Goal: Information Seeking & Learning: Learn about a topic

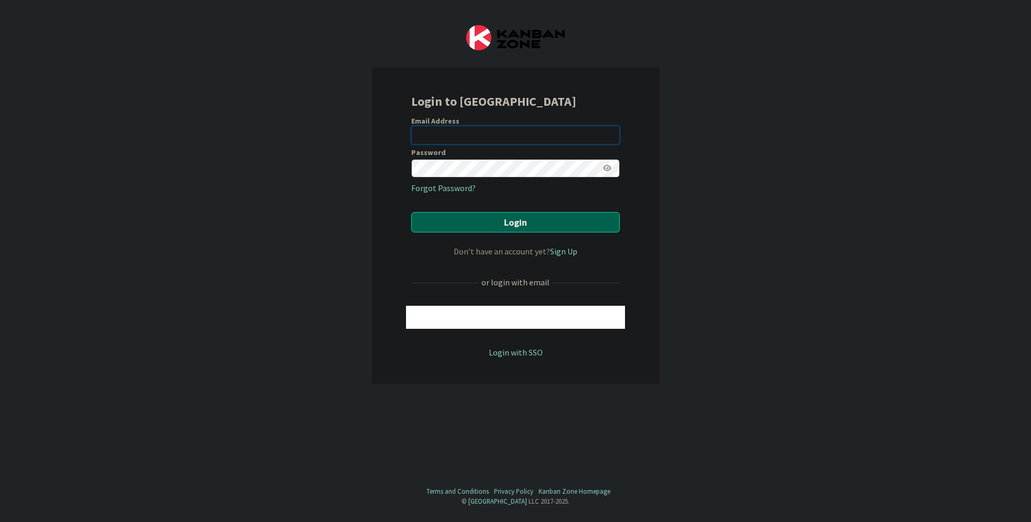
type input "[EMAIL_ADDRESS][DOMAIN_NAME]"
click at [462, 229] on button "Login" at bounding box center [515, 222] width 208 height 20
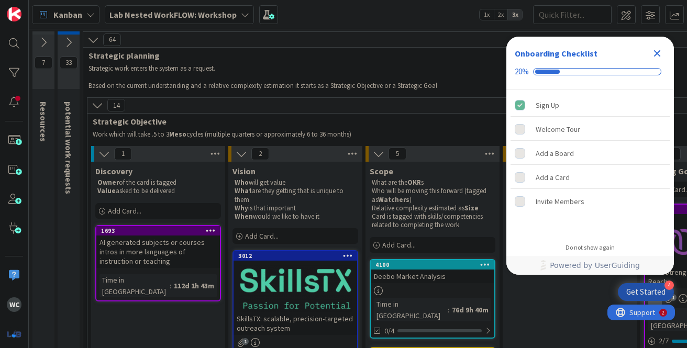
click at [657, 53] on icon "Close Checklist" at bounding box center [657, 53] width 7 height 7
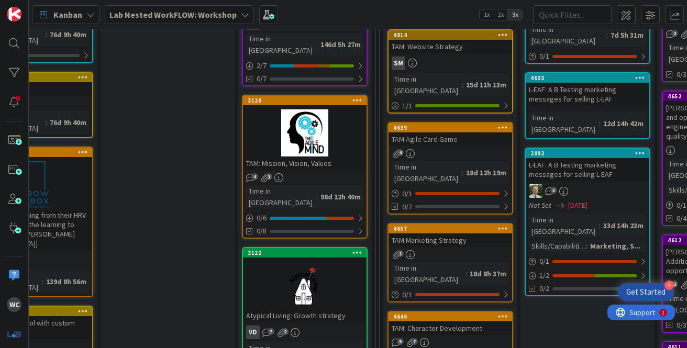
scroll to position [253, 402]
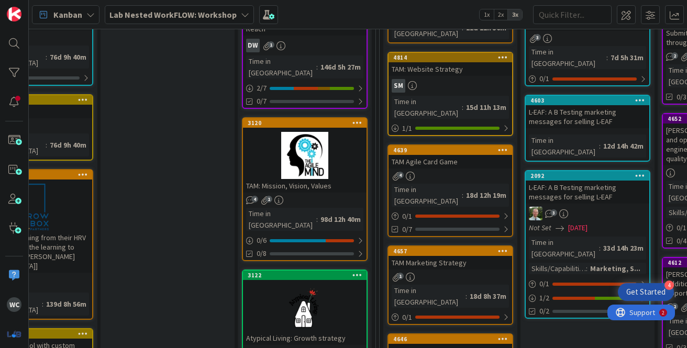
click at [330, 179] on div "TAM: Mission, Vision, Values" at bounding box center [305, 186] width 124 height 14
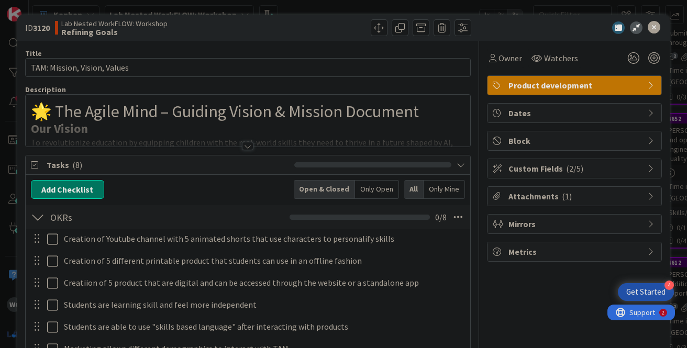
click at [243, 145] on div at bounding box center [248, 146] width 12 height 8
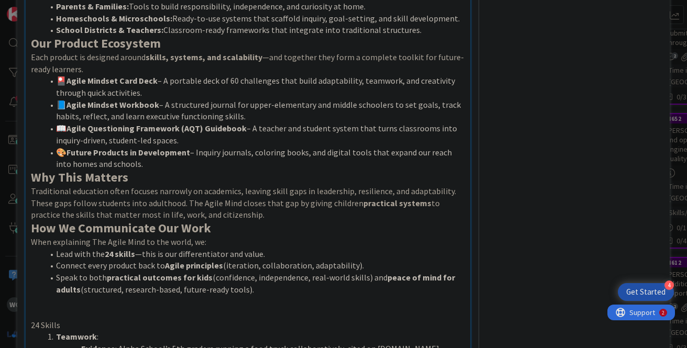
scroll to position [351, 0]
drag, startPoint x: 156, startPoint y: 156, endPoint x: 158, endPoint y: 162, distance: 7.1
click at [159, 162] on li "🎨 Future Products in Development – Inquiry journals, coloring books, and digita…" at bounding box center [254, 158] width 422 height 24
click at [158, 162] on li "🎨 Future Products in Development – Inquiry journals, coloring books, and digita…" at bounding box center [254, 158] width 422 height 24
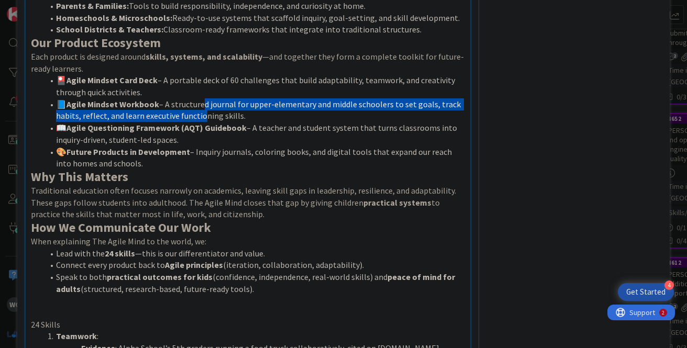
drag, startPoint x: 198, startPoint y: 105, endPoint x: 198, endPoint y: 120, distance: 15.2
click at [198, 119] on li "📘 Agile Mindset Workbook – A structured journal for upper-elementary and middle…" at bounding box center [254, 110] width 422 height 24
click at [198, 120] on li "📘 Agile Mindset Workbook – A structured journal for upper-elementary and middle…" at bounding box center [254, 110] width 422 height 24
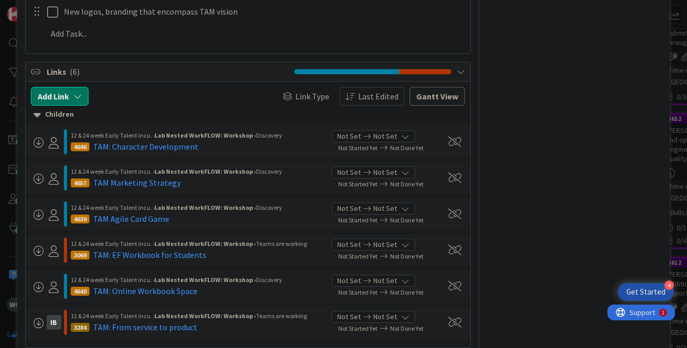
scroll to position [2069, 0]
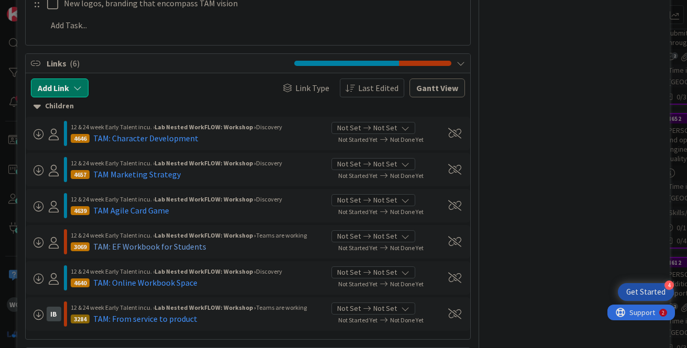
click at [174, 240] on div "TAM: EF Workbook for Students" at bounding box center [149, 246] width 113 height 13
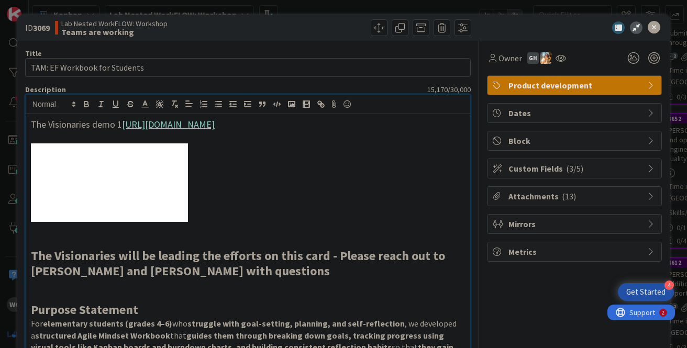
click at [574, 194] on span "Attachments ( 13 )" at bounding box center [575, 196] width 134 height 13
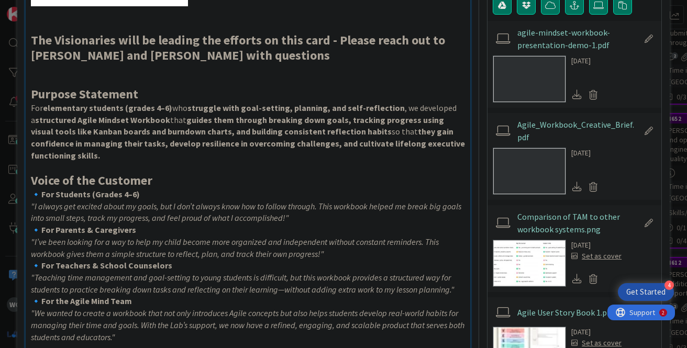
scroll to position [216, 0]
click at [579, 94] on icon at bounding box center [576, 93] width 9 height 9
click at [579, 187] on icon at bounding box center [576, 185] width 9 height 9
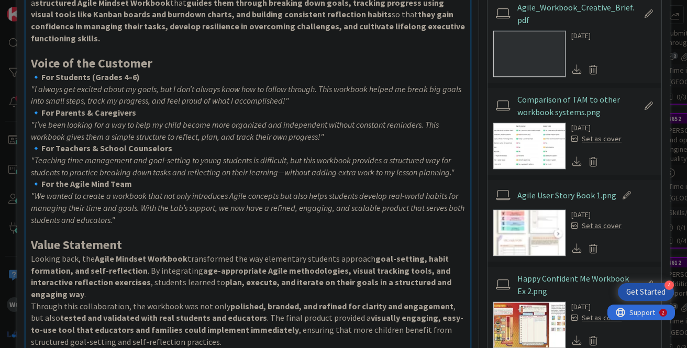
scroll to position [337, 0]
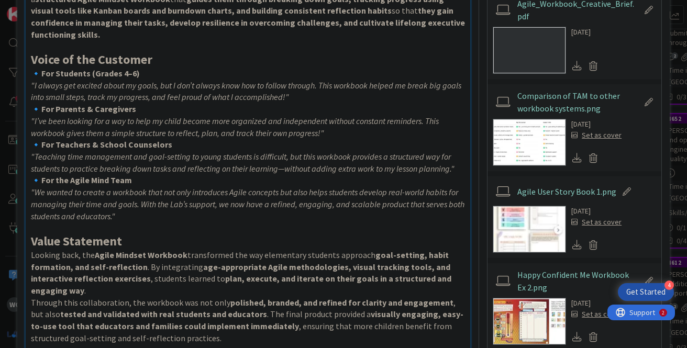
click at [575, 156] on icon at bounding box center [576, 157] width 9 height 9
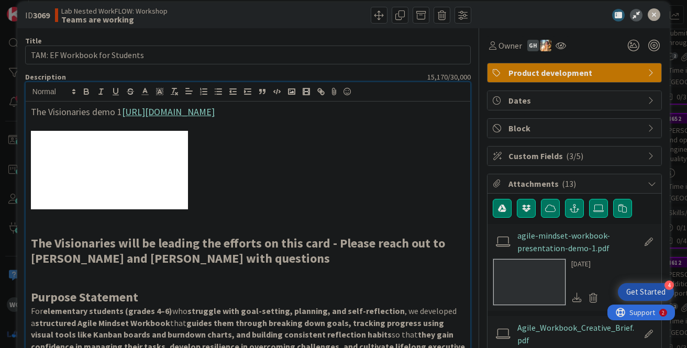
scroll to position [0, 0]
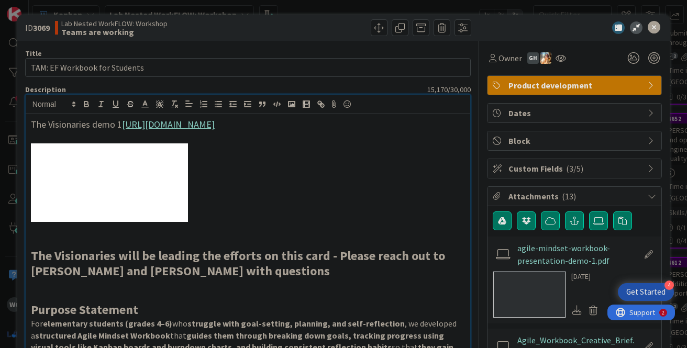
click at [627, 172] on span "Custom Fields ( 3/5 )" at bounding box center [575, 168] width 134 height 13
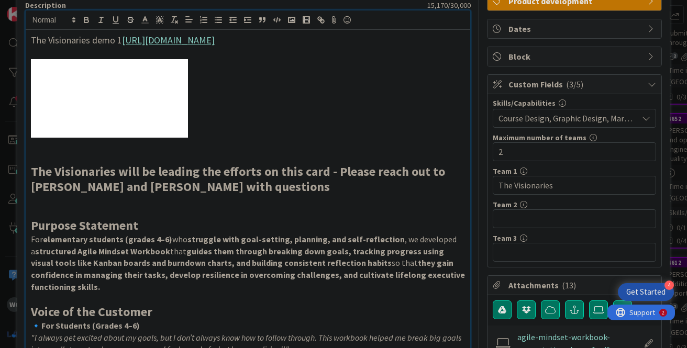
scroll to position [85, 0]
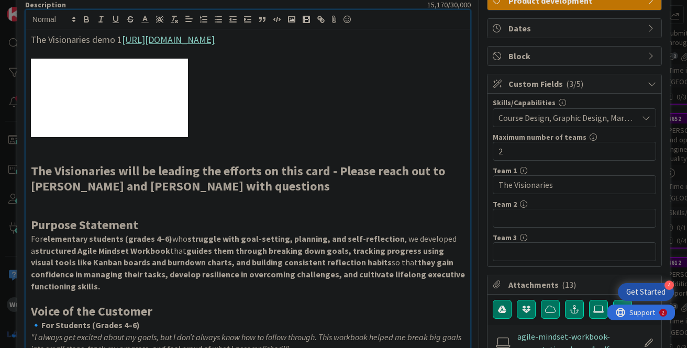
click at [615, 81] on span "Custom Fields ( 3/5 )" at bounding box center [575, 83] width 134 height 13
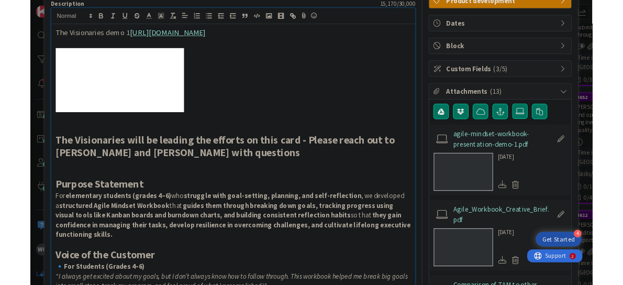
scroll to position [0, 0]
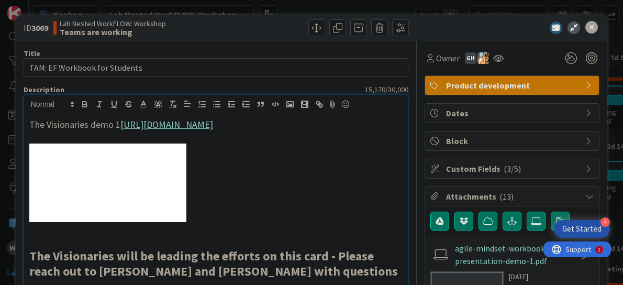
click at [590, 27] on icon at bounding box center [591, 27] width 13 height 13
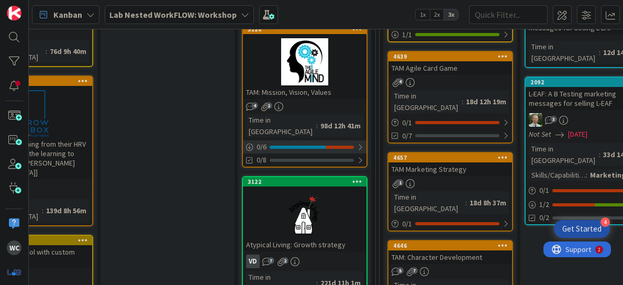
click at [345, 146] on div at bounding box center [340, 147] width 28 height 3
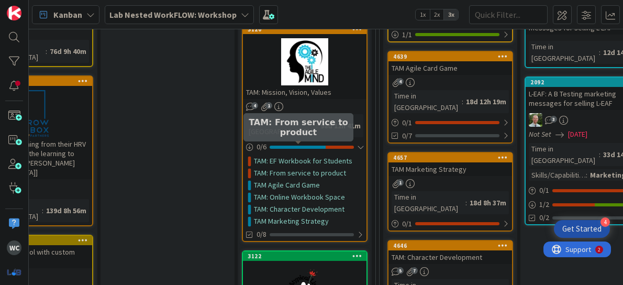
click at [332, 168] on link "TAM: From service to product" at bounding box center [300, 173] width 92 height 11
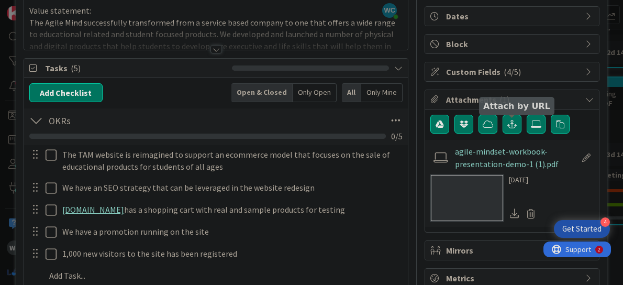
scroll to position [93, 0]
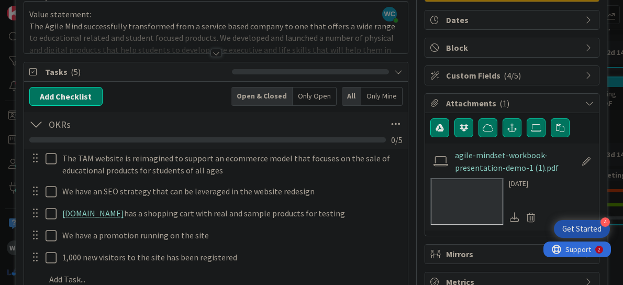
click at [212, 51] on div at bounding box center [217, 53] width 12 height 8
